Goal: Book appointment/travel/reservation

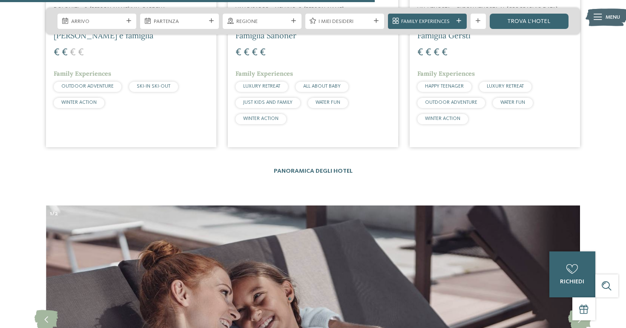
scroll to position [2200, 0]
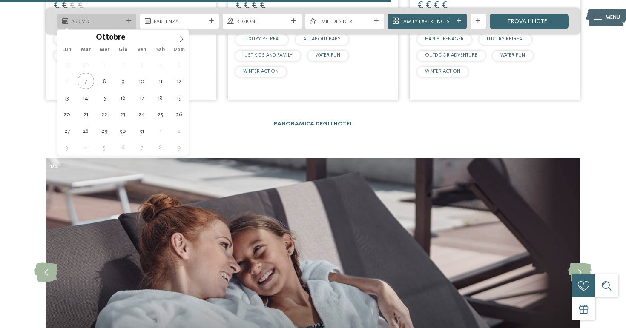
click at [132, 21] on div at bounding box center [129, 21] width 8 height 5
click at [181, 37] on icon at bounding box center [181, 39] width 6 height 6
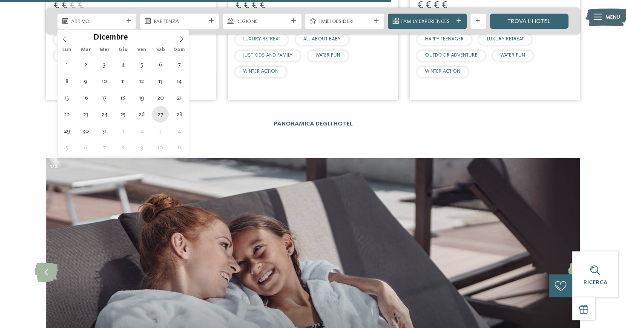
type div "[DATE]"
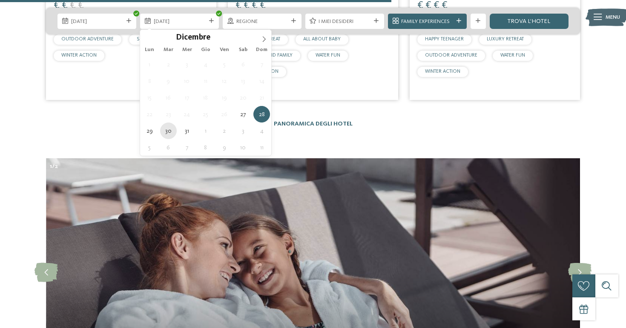
type div "[DATE]"
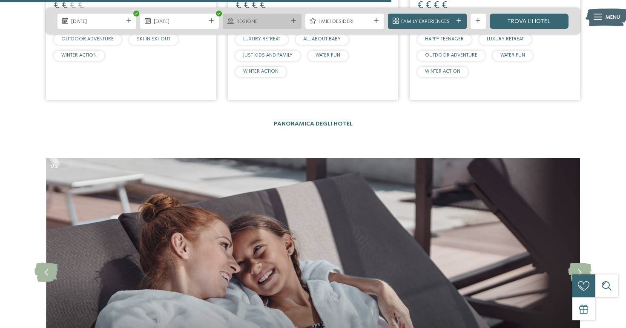
click at [265, 22] on span "Regione" at bounding box center [262, 22] width 52 height 8
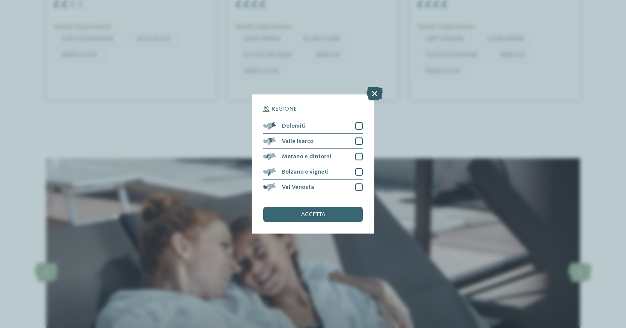
click at [373, 98] on icon at bounding box center [374, 94] width 17 height 14
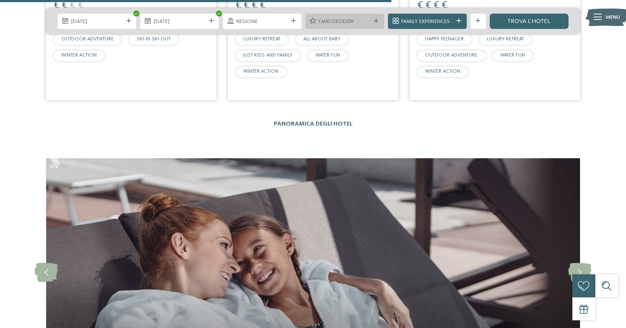
click at [369, 24] on span "I miei desideri" at bounding box center [345, 22] width 52 height 8
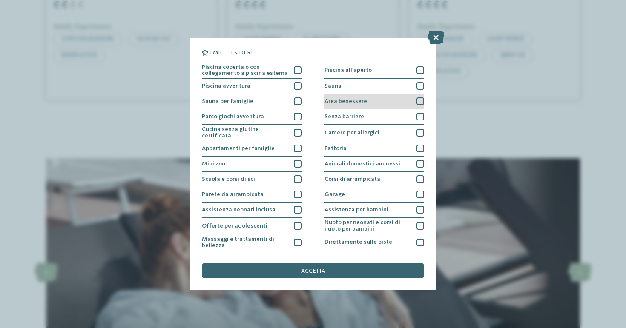
click at [338, 95] on div "Area benessere" at bounding box center [375, 101] width 100 height 15
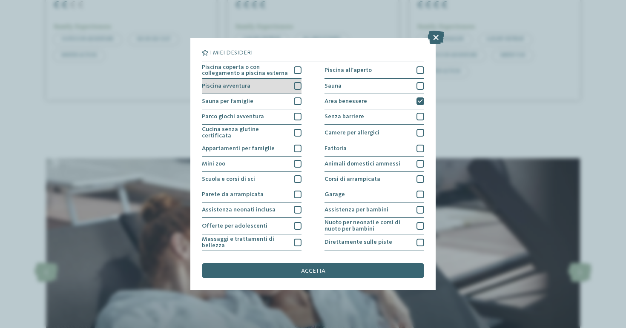
click at [276, 85] on div "Piscina avventura" at bounding box center [252, 86] width 100 height 15
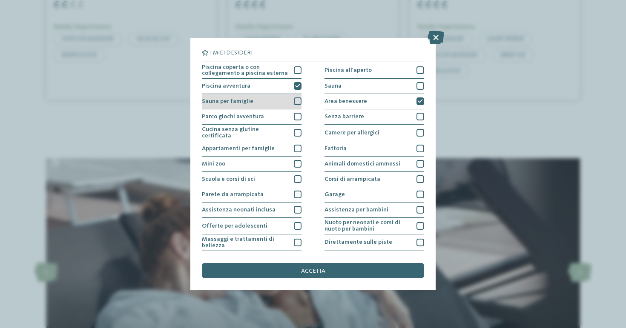
click at [276, 99] on div "Sauna per famiglie" at bounding box center [252, 101] width 100 height 15
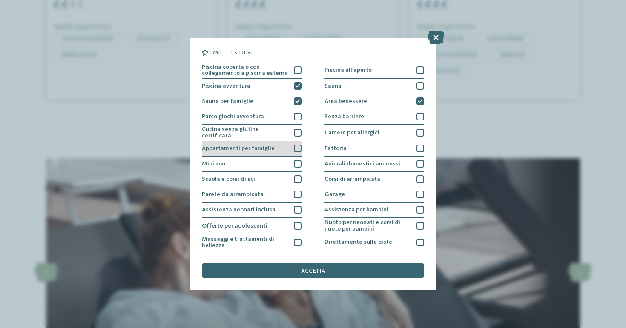
click at [270, 149] on span "Appartamenti per famiglie" at bounding box center [238, 149] width 73 height 6
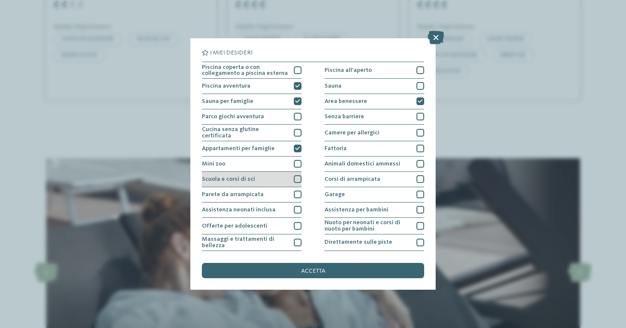
click at [270, 182] on div "Scuola e corsi di sci" at bounding box center [252, 179] width 100 height 15
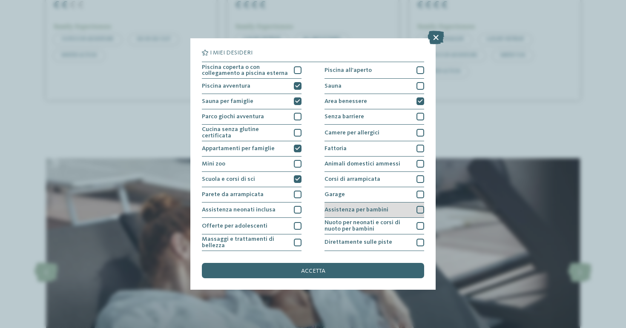
click at [350, 207] on span "Assistenza per bambini" at bounding box center [357, 210] width 64 height 6
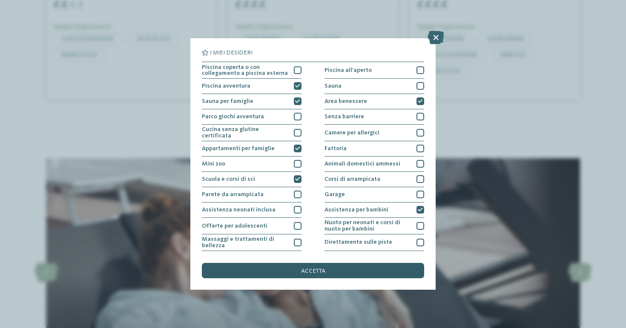
click at [334, 270] on div "accetta" at bounding box center [313, 270] width 222 height 15
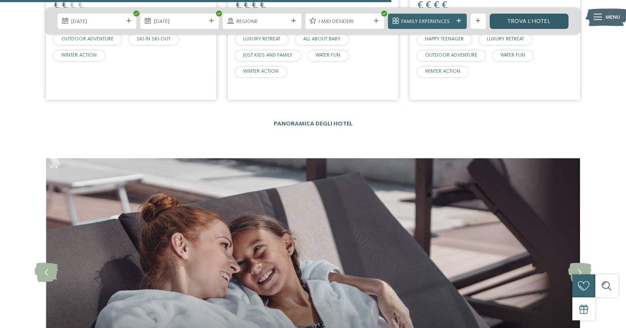
click at [528, 16] on link "trova l’hotel" at bounding box center [529, 21] width 79 height 15
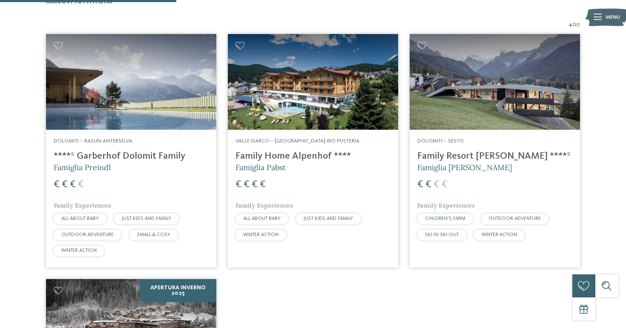
scroll to position [291, 0]
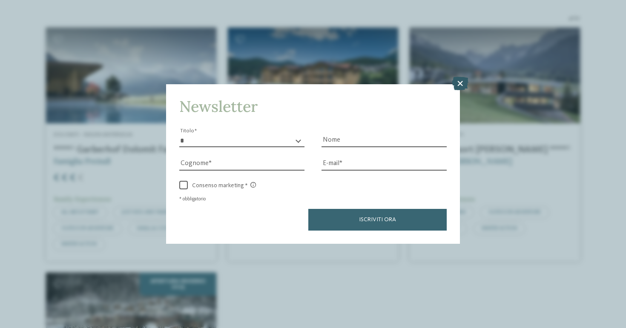
click at [462, 88] on icon at bounding box center [460, 84] width 17 height 14
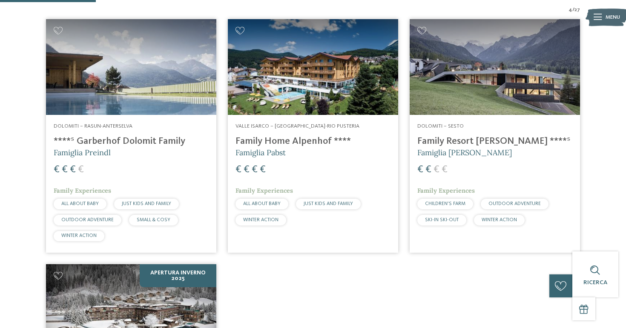
scroll to position [0, 0]
